Goal: Task Accomplishment & Management: Manage account settings

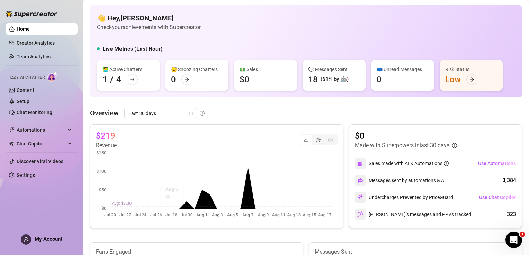
click at [363, 25] on div "👋 Hey, [PERSON_NAME] Check your achievements with Supercreator" at bounding box center [306, 22] width 418 height 18
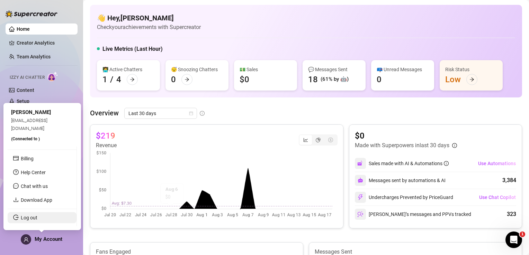
click at [37, 215] on link "Log out" at bounding box center [29, 218] width 17 height 6
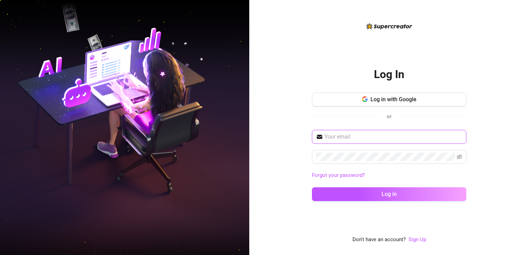
click at [334, 139] on input "text" at bounding box center [393, 137] width 138 height 8
type input "[EMAIL_ADDRESS][DOMAIN_NAME]"
click at [351, 161] on span at bounding box center [389, 157] width 154 height 14
click at [435, 162] on span at bounding box center [389, 157] width 154 height 14
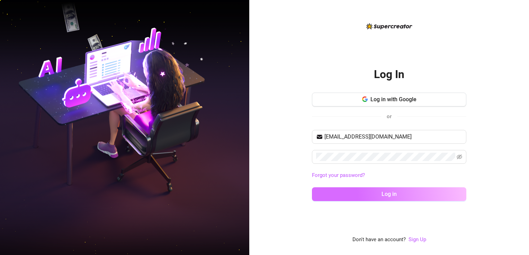
click at [371, 197] on button "Log in" at bounding box center [389, 195] width 154 height 14
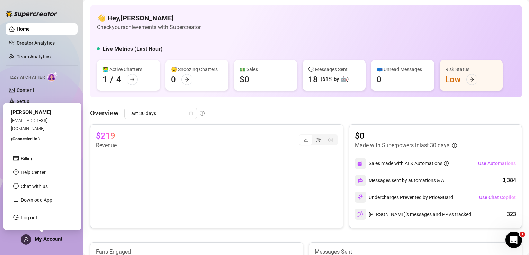
click at [34, 239] on div "My Account" at bounding box center [42, 240] width 42 height 10
click at [37, 221] on link "Log out" at bounding box center [29, 218] width 17 height 6
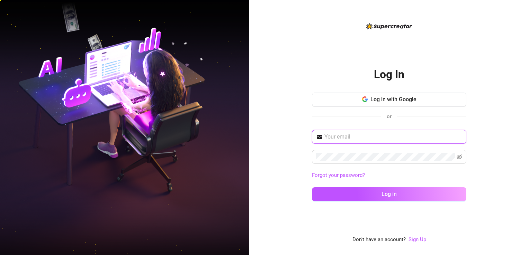
click at [352, 139] on input "text" at bounding box center [393, 137] width 138 height 8
type input "[EMAIL_ADDRESS][DOMAIN_NAME]"
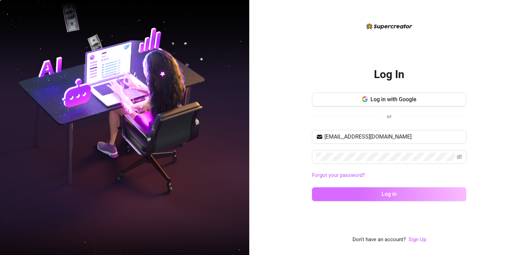
click at [367, 200] on div "[EMAIL_ADDRESS][DOMAIN_NAME] Forgot your password? Log in" at bounding box center [389, 169] width 154 height 78
click at [367, 200] on button "Log in" at bounding box center [389, 195] width 154 height 14
